Goal: Information Seeking & Learning: Learn about a topic

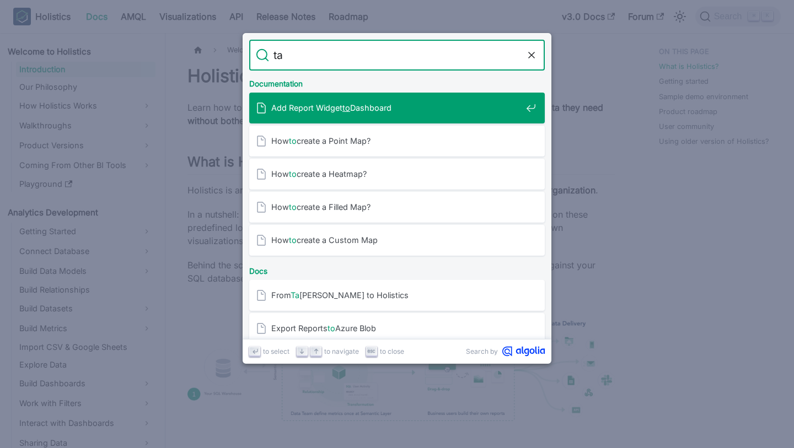
type input "tag"
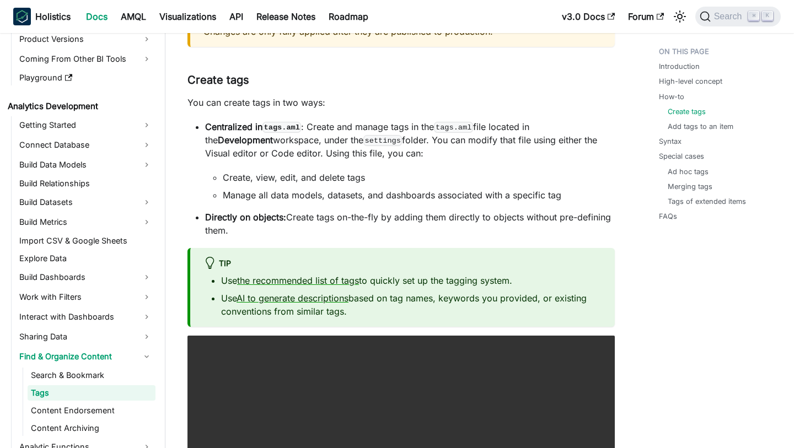
scroll to position [677, 0]
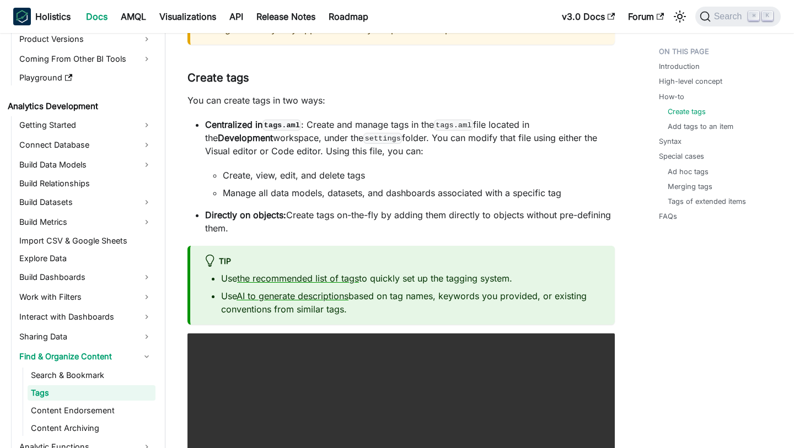
drag, startPoint x: 231, startPoint y: 126, endPoint x: 355, endPoint y: 135, distance: 124.4
click at [355, 136] on p "Centralized in tags.aml : Create and manage tags in the tags.aml file located i…" at bounding box center [409, 138] width 409 height 40
click at [355, 135] on p "Centralized in tags.aml : Create and manage tags in the tags.aml file located i…" at bounding box center [409, 138] width 409 height 40
drag, startPoint x: 350, startPoint y: 128, endPoint x: 416, endPoint y: 131, distance: 65.1
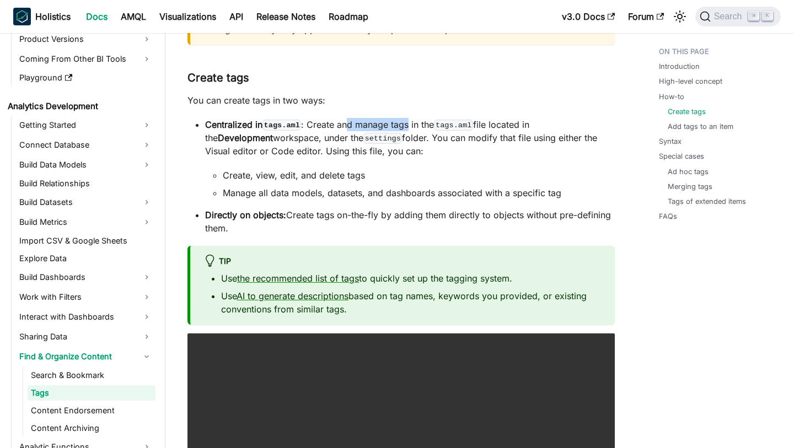
click at [416, 131] on p "Centralized in tags.aml : Create and manage tags in the tags.aml file located i…" at bounding box center [409, 138] width 409 height 40
click at [441, 153] on p "Centralized in tags.aml : Create and manage tags in the tags.aml file located i…" at bounding box center [409, 138] width 409 height 40
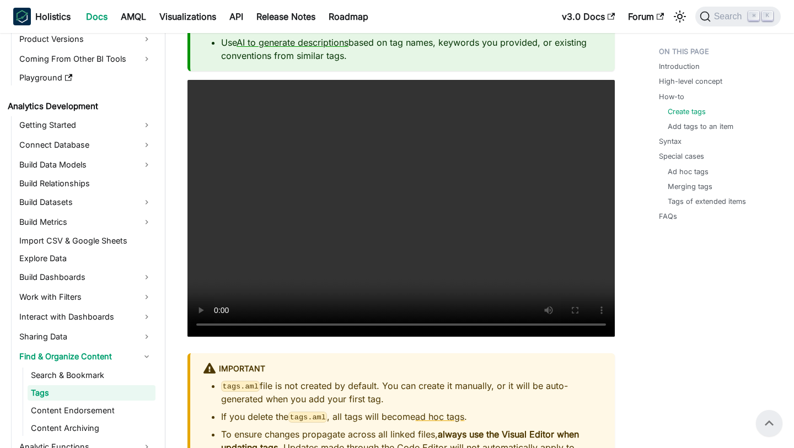
scroll to position [925, 0]
